Goal: Task Accomplishment & Management: Use online tool/utility

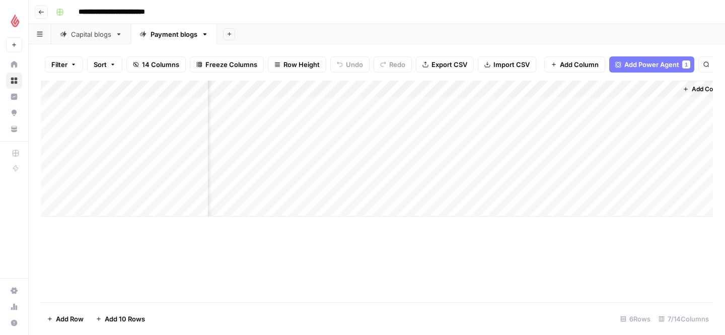
scroll to position [0, 256]
click at [425, 140] on div "Add Column" at bounding box center [377, 149] width 672 height 136
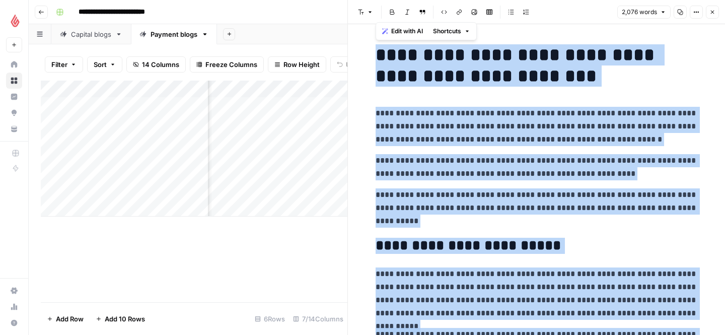
copy div "**********"
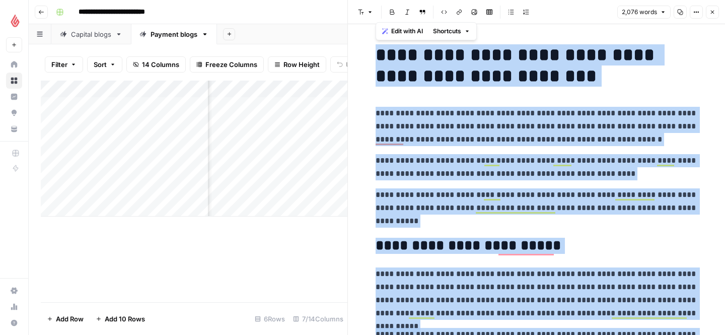
click at [712, 11] on icon "button" at bounding box center [713, 13] width 4 height 4
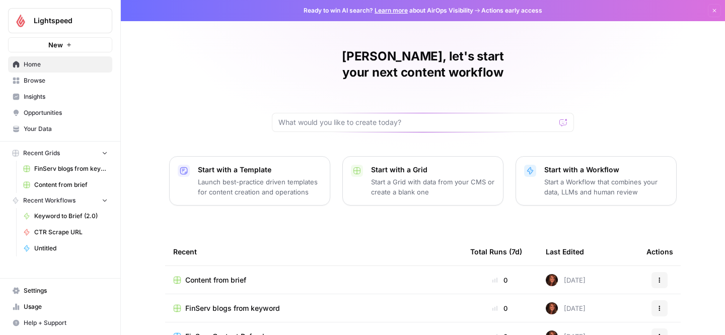
click at [62, 183] on span "Content from brief" at bounding box center [71, 184] width 74 height 9
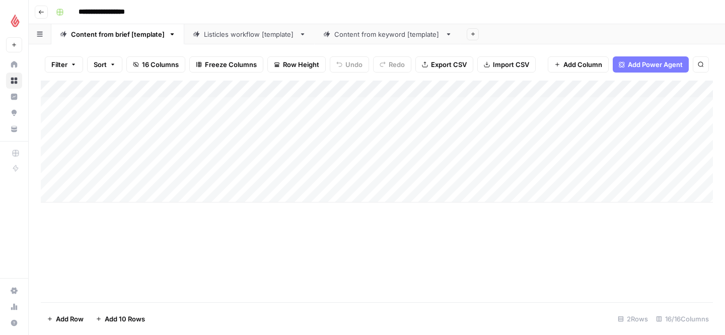
click at [99, 191] on div "Add Column" at bounding box center [377, 142] width 672 height 122
click at [153, 195] on div "Add Column" at bounding box center [377, 164] width 672 height 166
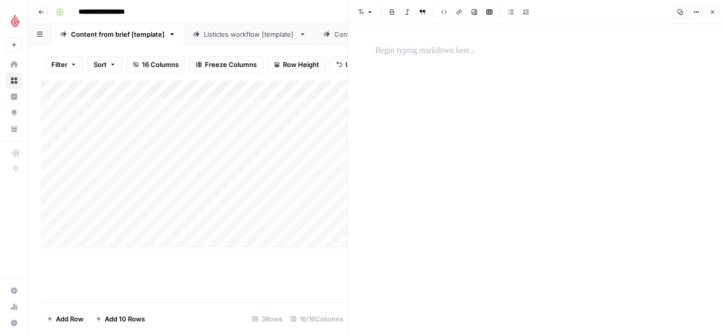
click at [420, 53] on p at bounding box center [537, 50] width 322 height 13
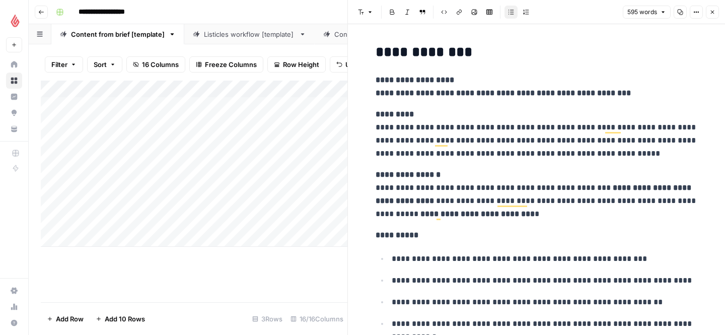
click at [717, 9] on button "Close" at bounding box center [712, 12] width 13 height 13
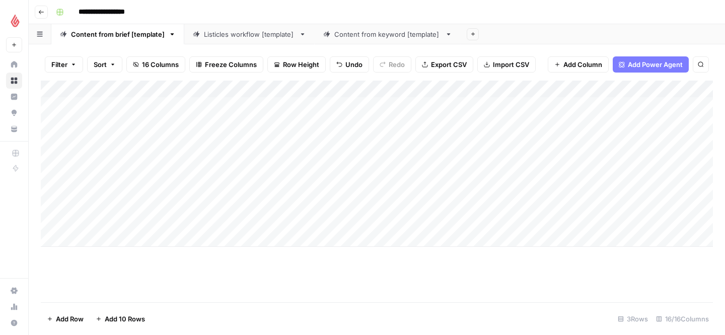
click at [211, 192] on div "Add Column" at bounding box center [377, 164] width 672 height 166
click at [383, 194] on div "Add Column" at bounding box center [377, 164] width 672 height 166
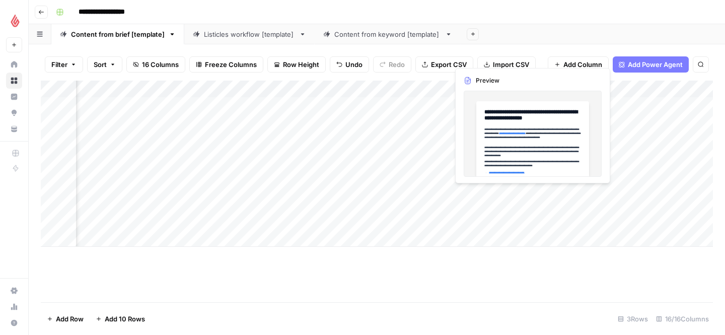
click at [499, 199] on div "Add Column" at bounding box center [377, 164] width 672 height 166
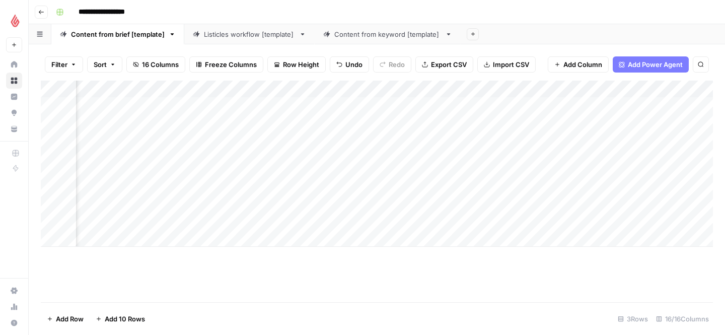
click at [531, 194] on div "Add Column" at bounding box center [377, 164] width 672 height 166
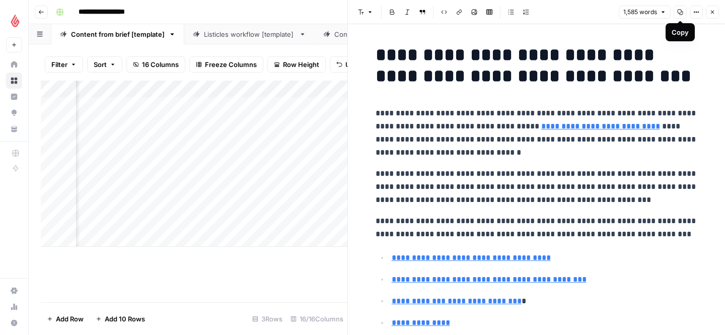
click at [682, 10] on icon "button" at bounding box center [681, 12] width 6 height 6
